Goal: Task Accomplishment & Management: Manage account settings

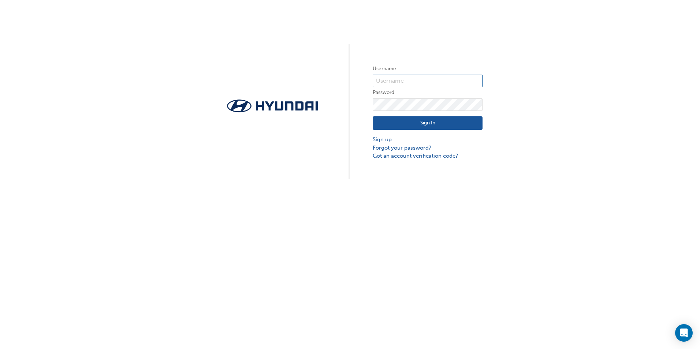
click at [393, 78] on input "text" at bounding box center [428, 81] width 110 height 12
type input "h"
type input "HAU2682V69"
click at [421, 126] on button "Sign In" at bounding box center [428, 123] width 110 height 14
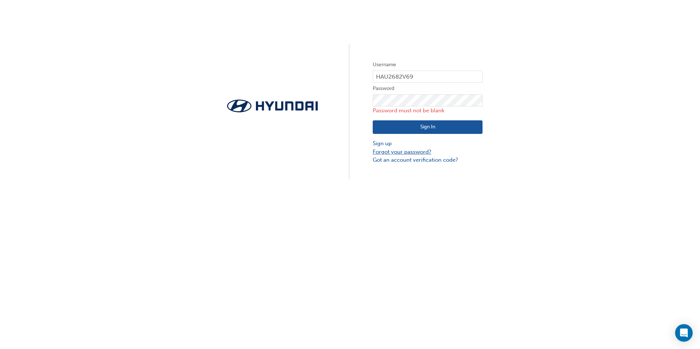
click at [389, 151] on link "Forgot your password?" at bounding box center [428, 152] width 110 height 8
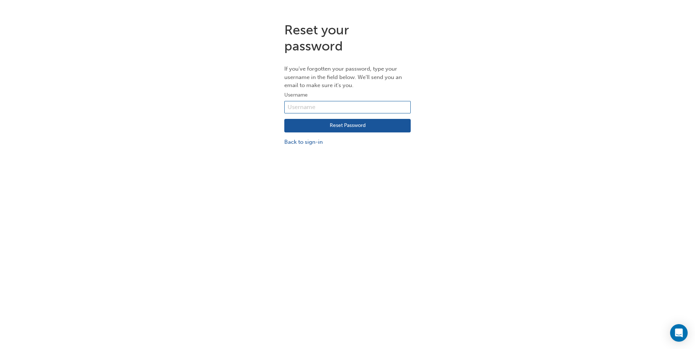
click at [332, 108] on input "text" at bounding box center [347, 107] width 126 height 12
type input "HAU2682V69"
click at [317, 126] on button "Reset Password" at bounding box center [347, 126] width 126 height 14
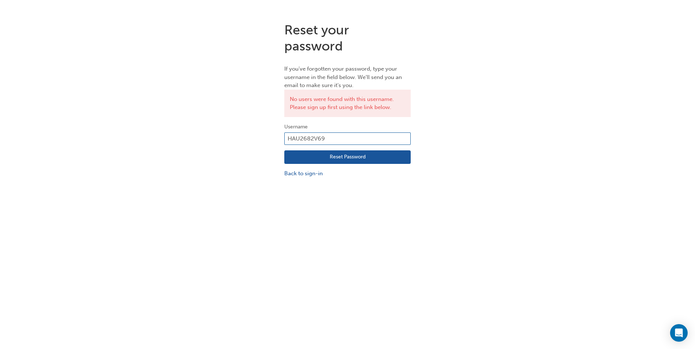
click at [343, 138] on input "HAU2682V69" at bounding box center [347, 139] width 126 height 12
type input "H"
type input "36395"
click at [344, 158] on button "Reset Password" at bounding box center [347, 158] width 126 height 14
click at [330, 139] on input "36395" at bounding box center [347, 139] width 126 height 12
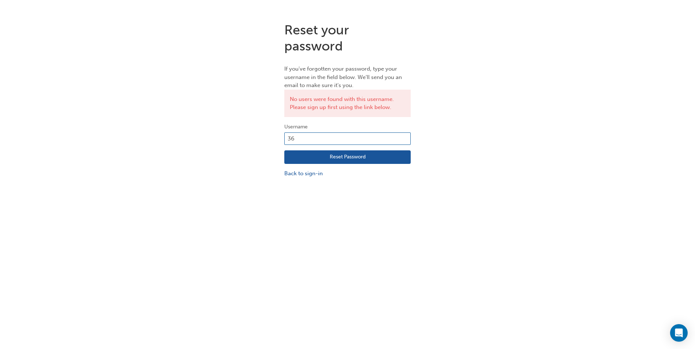
type input "3"
type input "[PERSON_NAME][EMAIL_ADDRESS][DOMAIN_NAME]"
click at [326, 156] on button "Reset Password" at bounding box center [347, 158] width 126 height 14
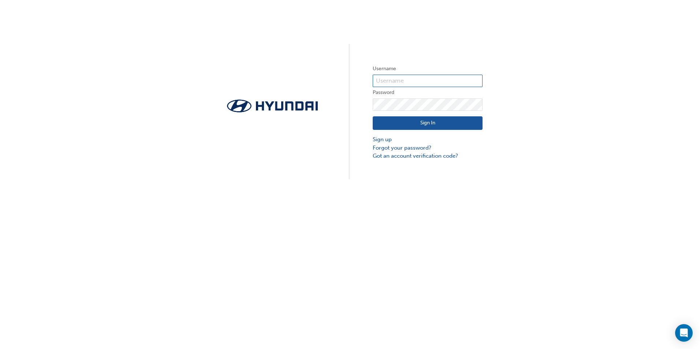
click at [402, 78] on input "text" at bounding box center [428, 81] width 110 height 12
type input "36395"
click at [386, 139] on link "Sign up" at bounding box center [428, 140] width 110 height 8
click at [387, 139] on link "Sign up" at bounding box center [428, 140] width 110 height 8
